Goal: Task Accomplishment & Management: Manage account settings

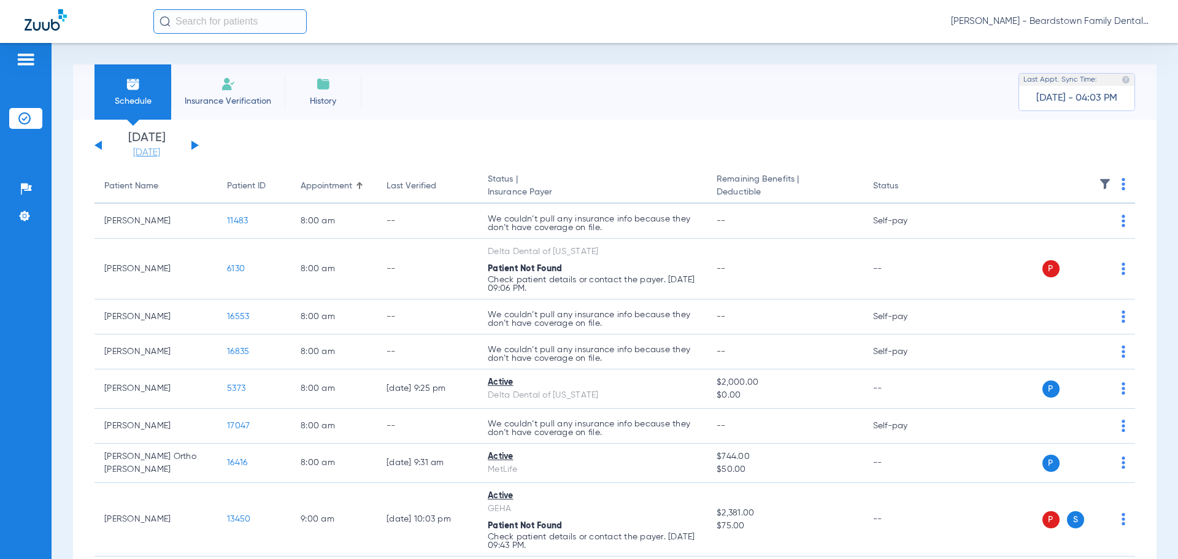
click at [144, 150] on link "[DATE]" at bounding box center [147, 153] width 74 height 12
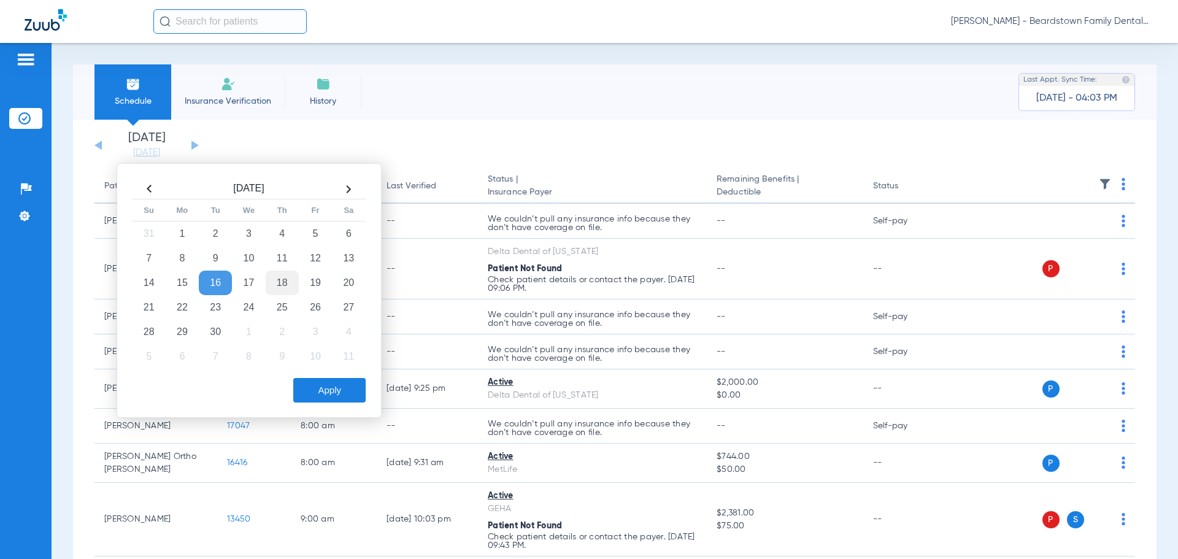
click at [282, 283] on td "18" at bounding box center [282, 283] width 33 height 25
click at [331, 399] on button "Apply" at bounding box center [329, 390] width 72 height 25
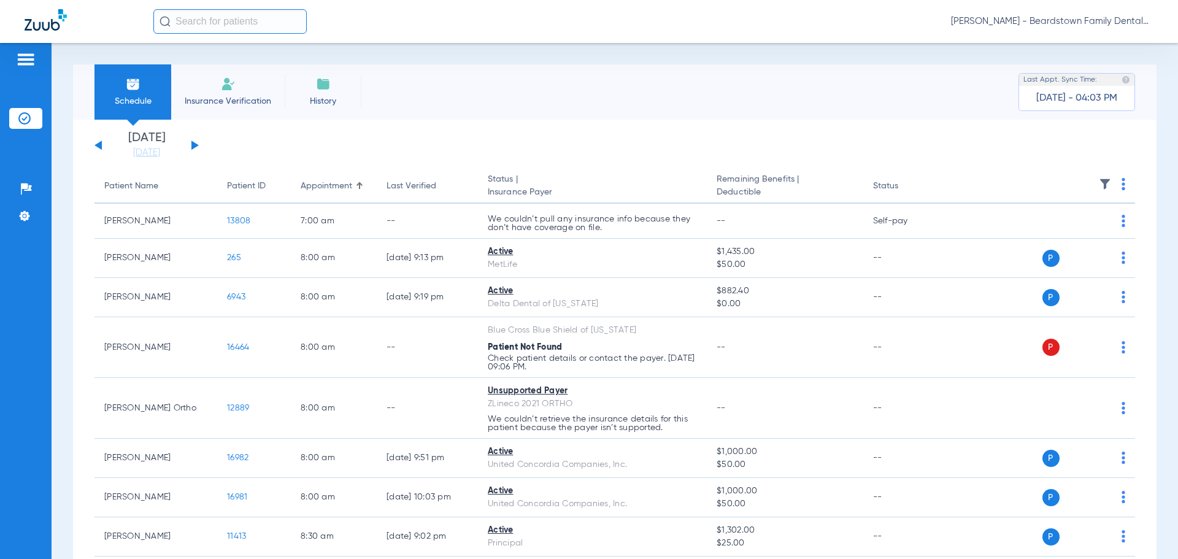
click at [1099, 184] on img at bounding box center [1105, 184] width 12 height 12
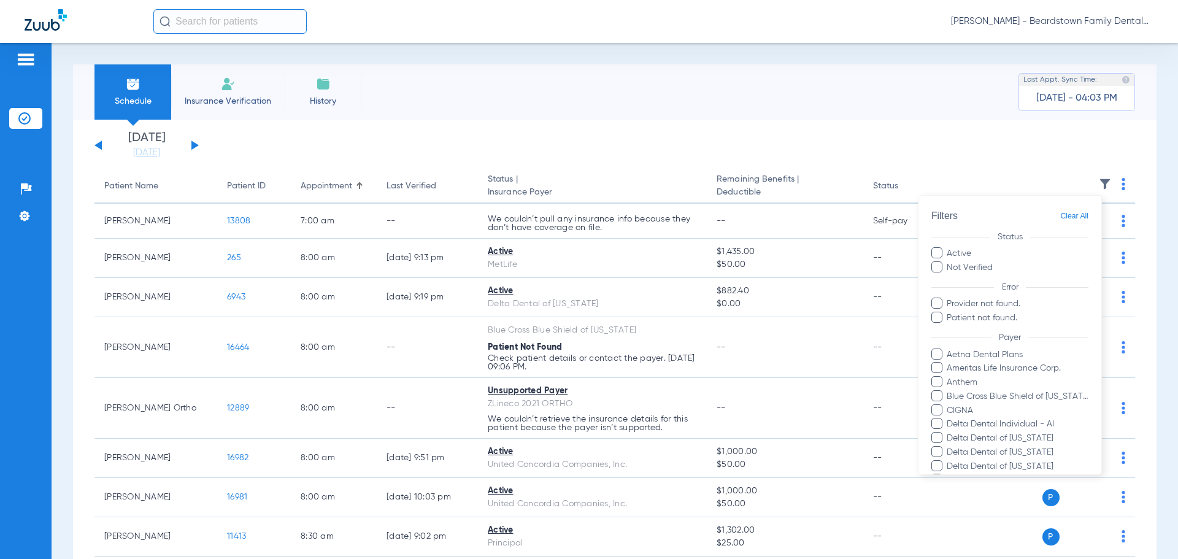
scroll to position [246, 0]
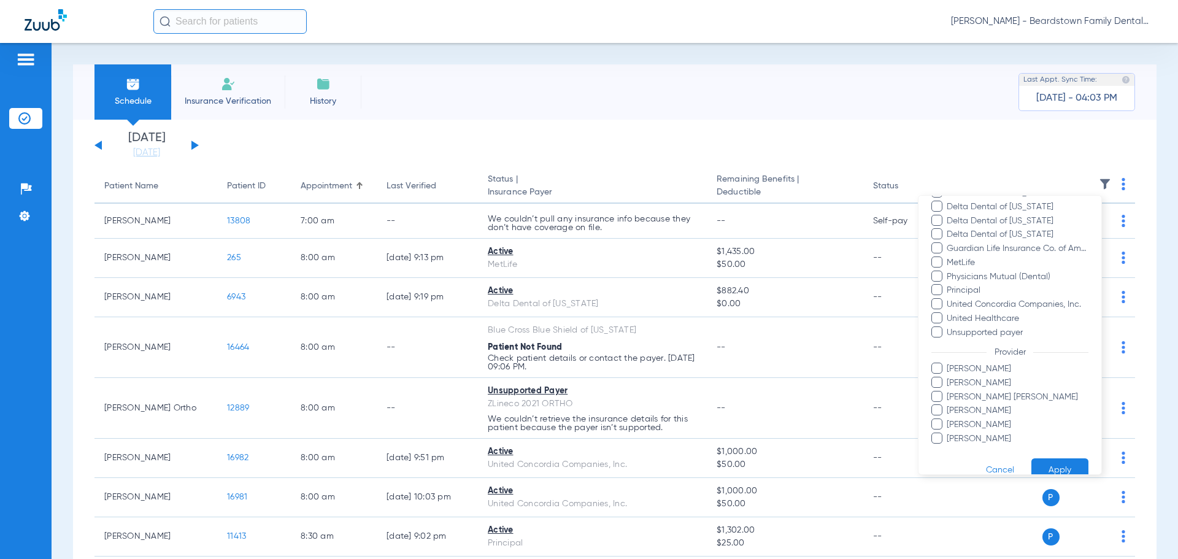
click at [963, 387] on span "[PERSON_NAME]" at bounding box center [1017, 383] width 142 height 13
click at [949, 392] on input "[PERSON_NAME]" at bounding box center [949, 392] width 0 height 0
click at [1045, 464] on button "Apply" at bounding box center [1060, 470] width 57 height 24
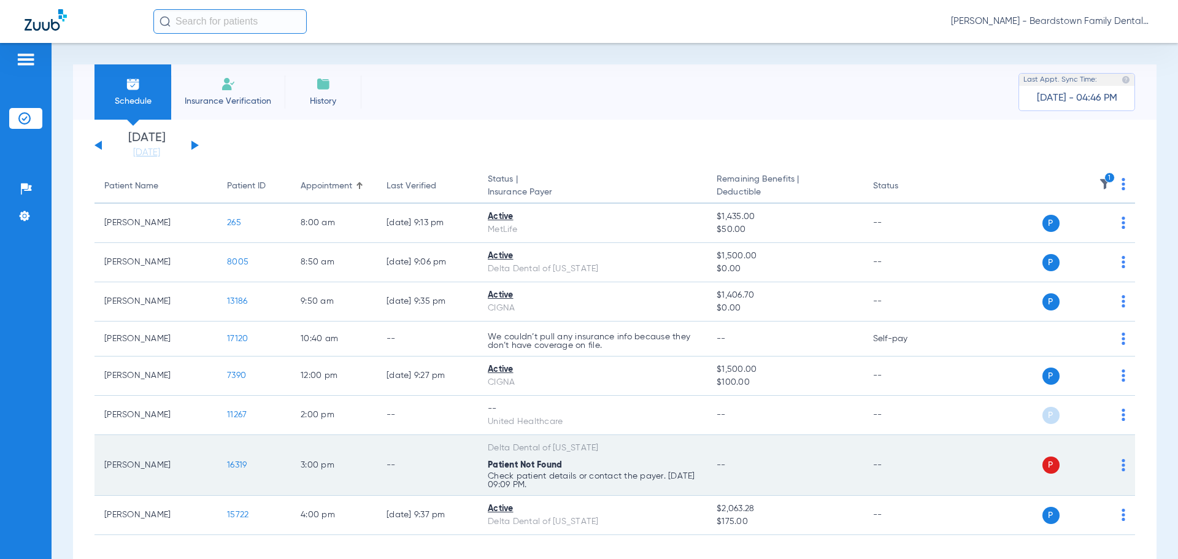
click at [1043, 465] on span "P" at bounding box center [1051, 465] width 17 height 17
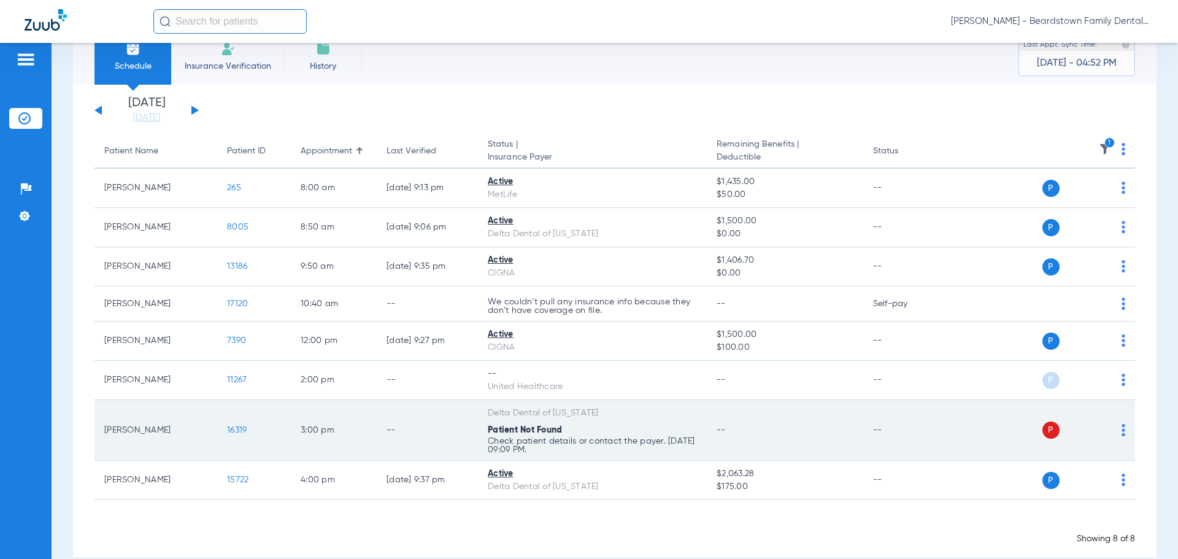
scroll to position [55, 0]
